Goal: Task Accomplishment & Management: Manage account settings

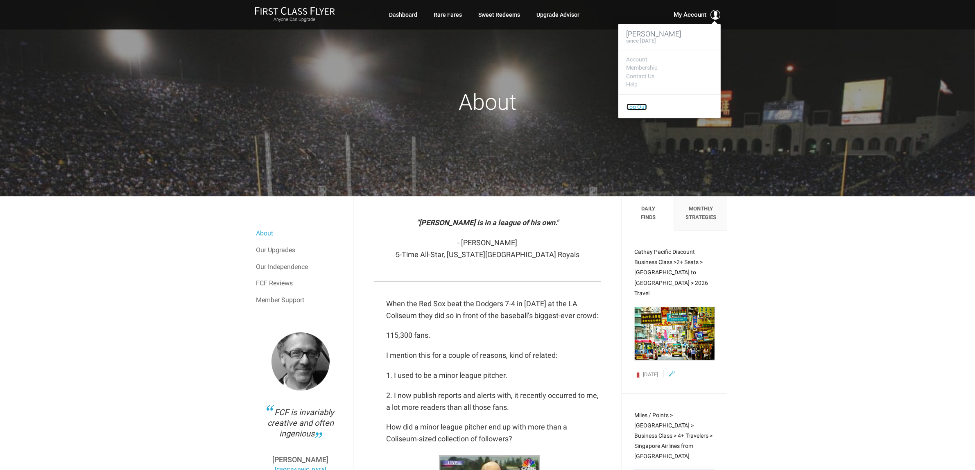
click at [640, 109] on link "Log Out" at bounding box center [636, 107] width 20 height 7
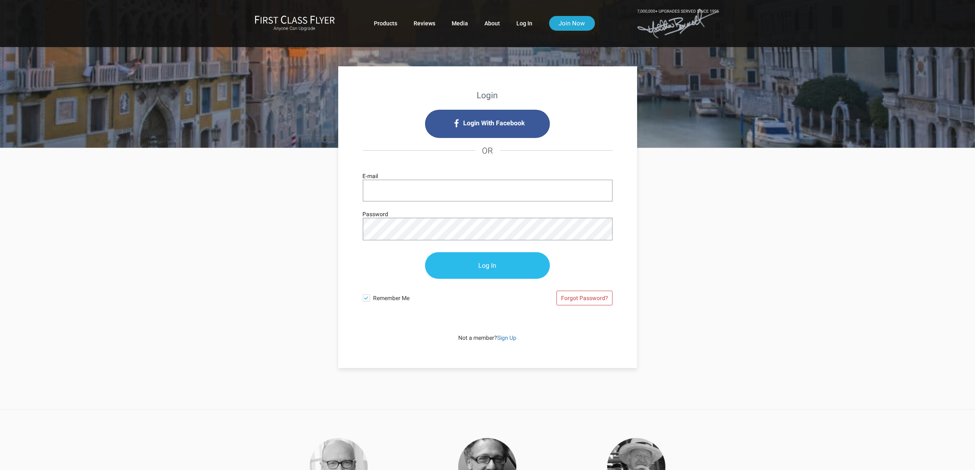
type input "[PERSON_NAME][EMAIL_ADDRESS][DOMAIN_NAME]"
click at [494, 267] on input "Log In" at bounding box center [487, 266] width 125 height 27
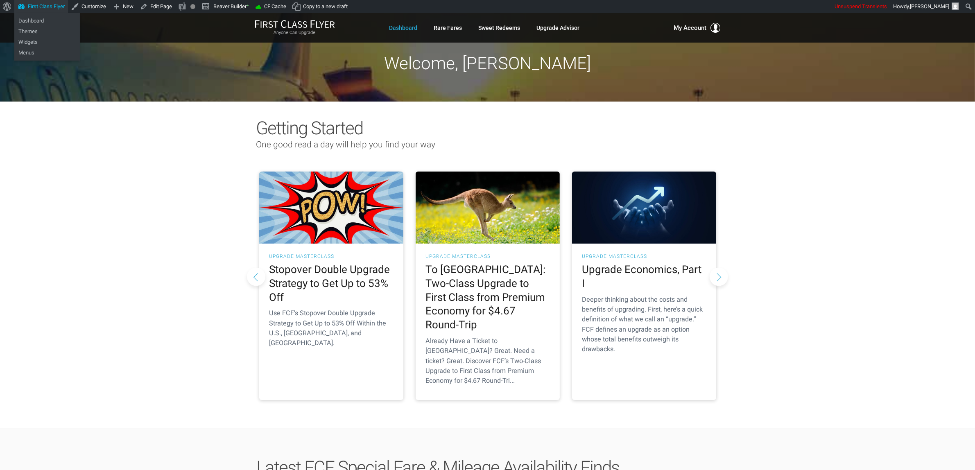
click at [32, 9] on link "First Class Flyer" at bounding box center [41, 6] width 54 height 13
